Goal: Transaction & Acquisition: Purchase product/service

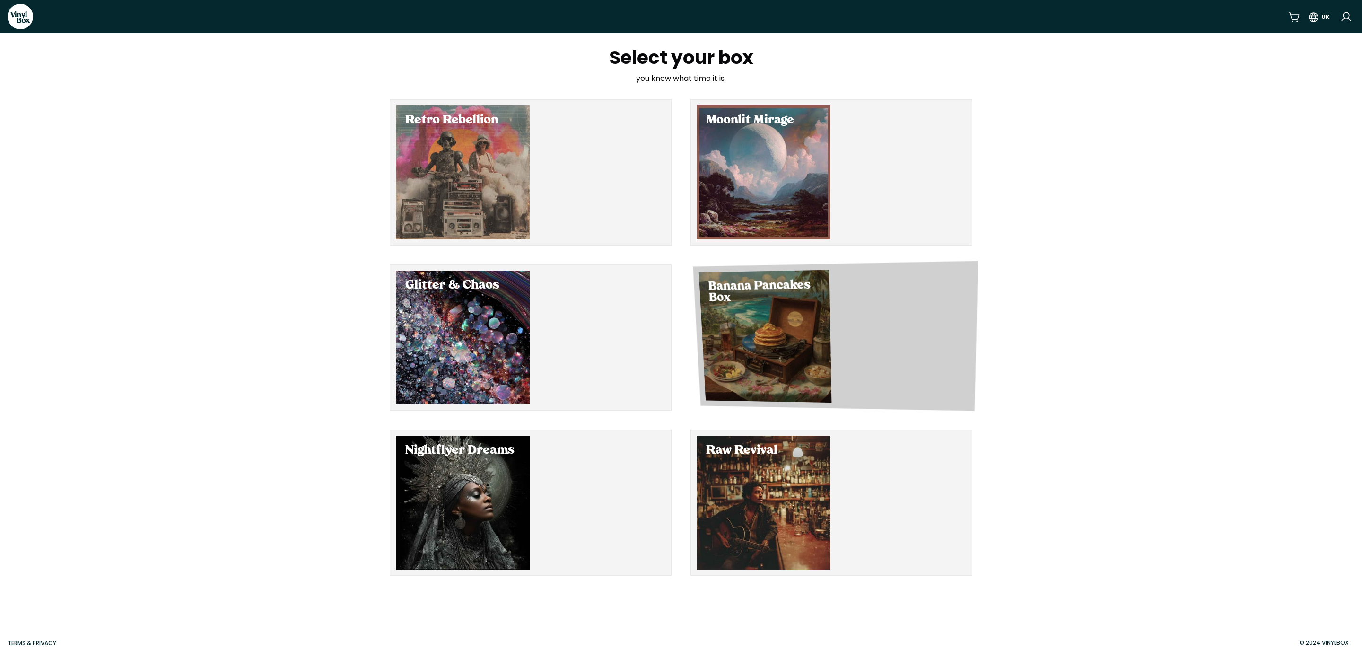
click at [786, 325] on div "Select Banana Pancakes Box" at bounding box center [765, 336] width 133 height 132
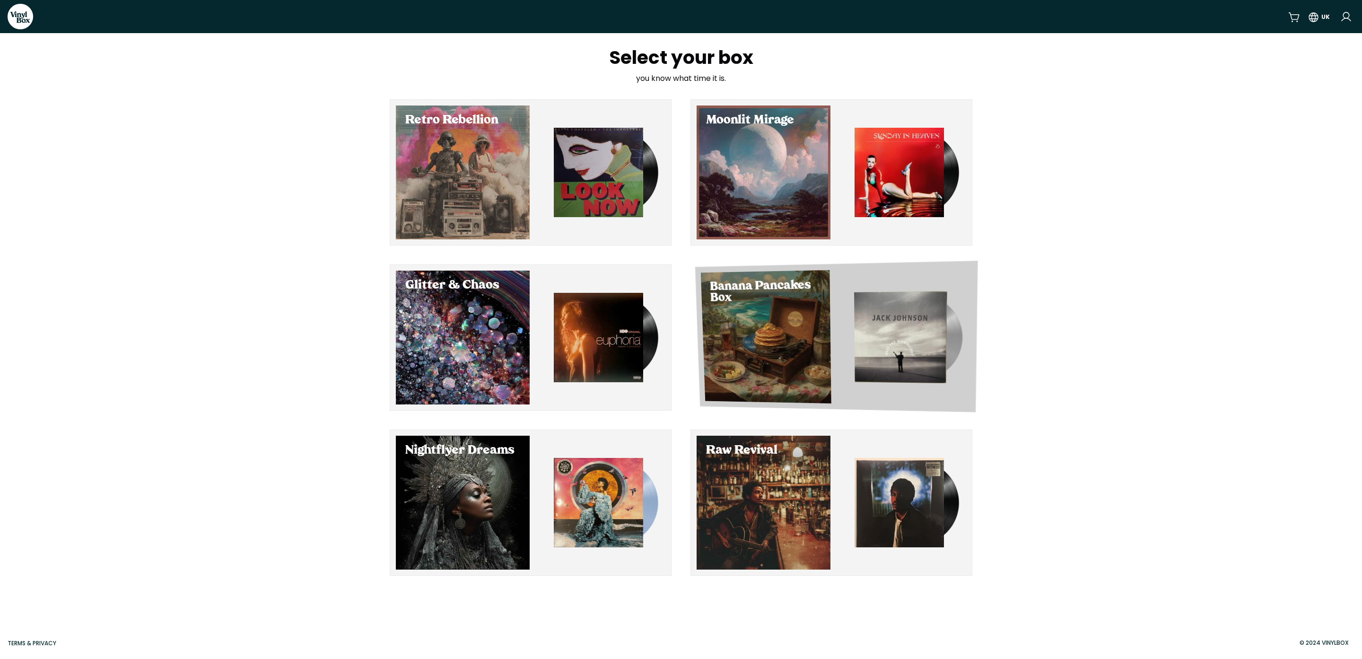
click at [759, 318] on div "Select Banana Pancakes Box" at bounding box center [766, 336] width 131 height 133
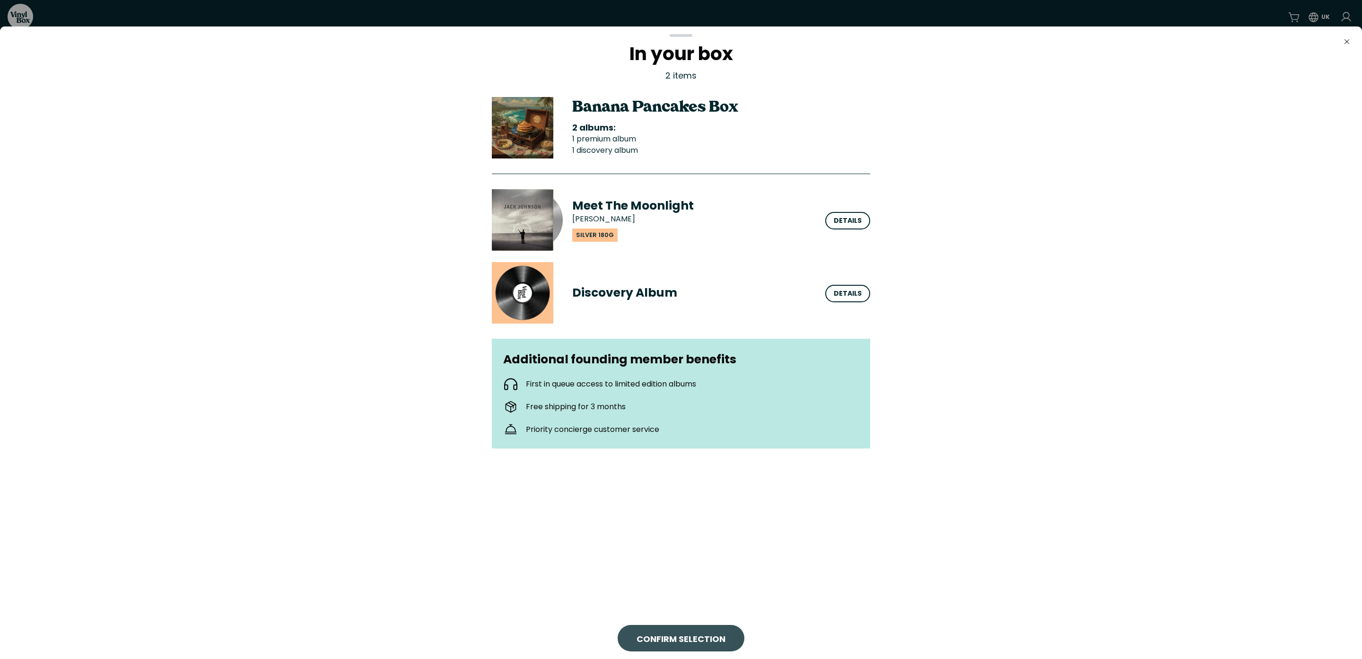
click at [692, 637] on span "CONFIRM SELECTION" at bounding box center [681, 638] width 89 height 13
